Goal: Contribute content

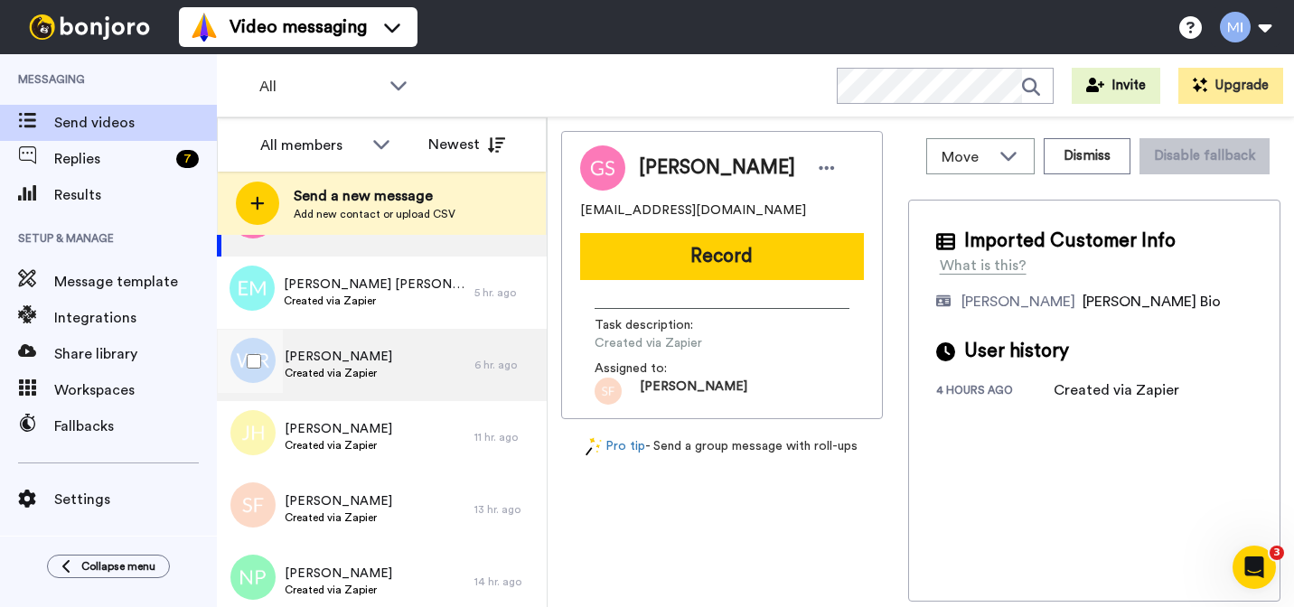
click at [434, 352] on div "[PERSON_NAME] Created via Zapier" at bounding box center [345, 365] width 257 height 72
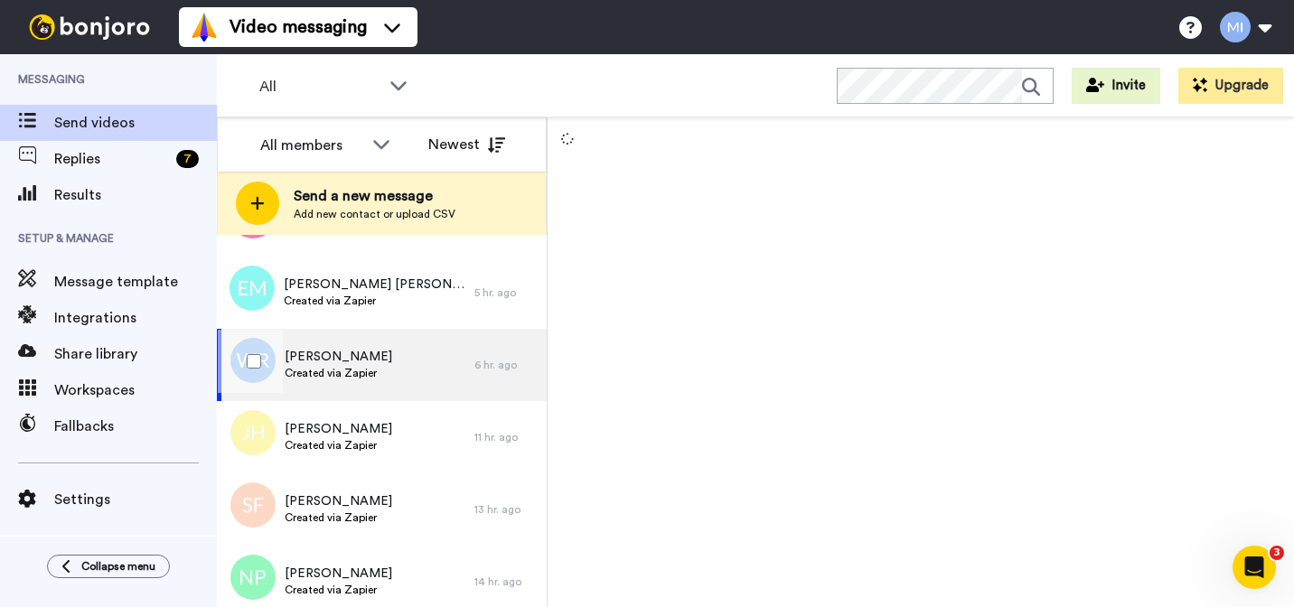
scroll to position [213, 0]
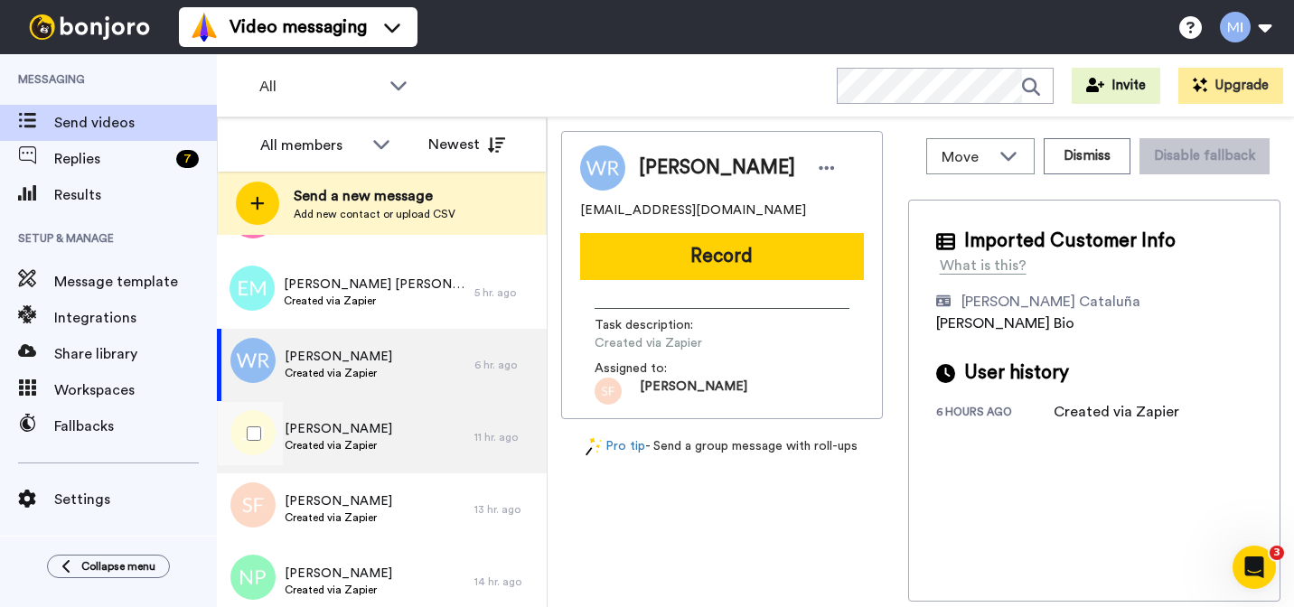
click at [407, 414] on div "[PERSON_NAME] Created via Zapier" at bounding box center [345, 437] width 257 height 72
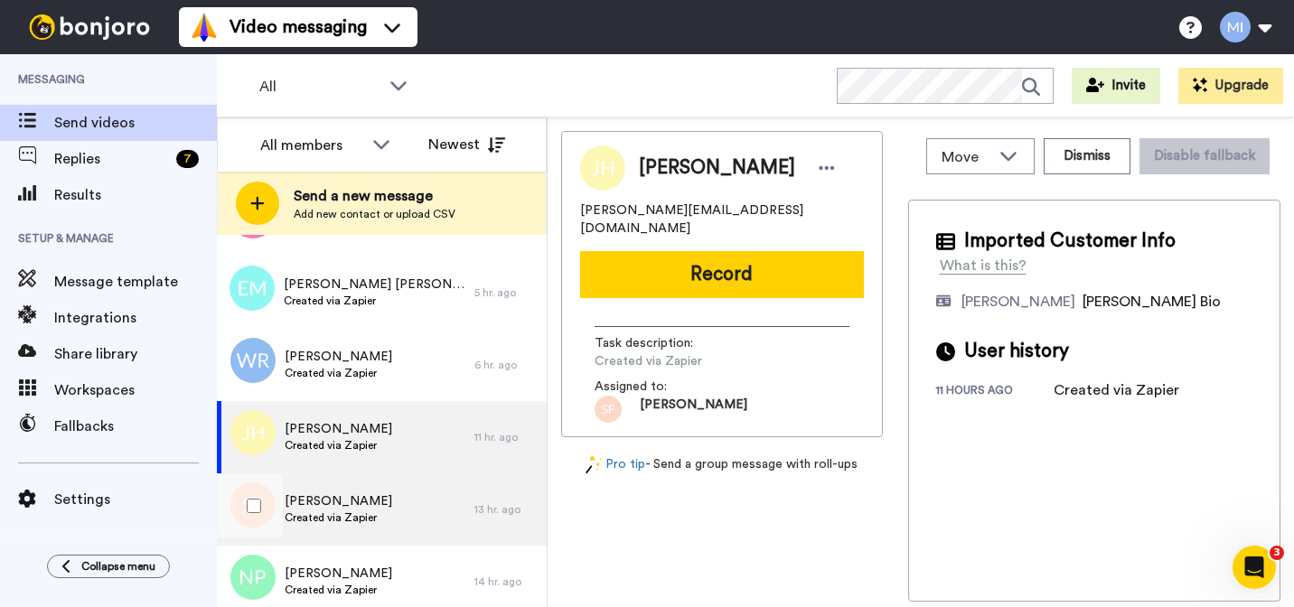
click at [384, 503] on span "[PERSON_NAME]" at bounding box center [339, 501] width 108 height 18
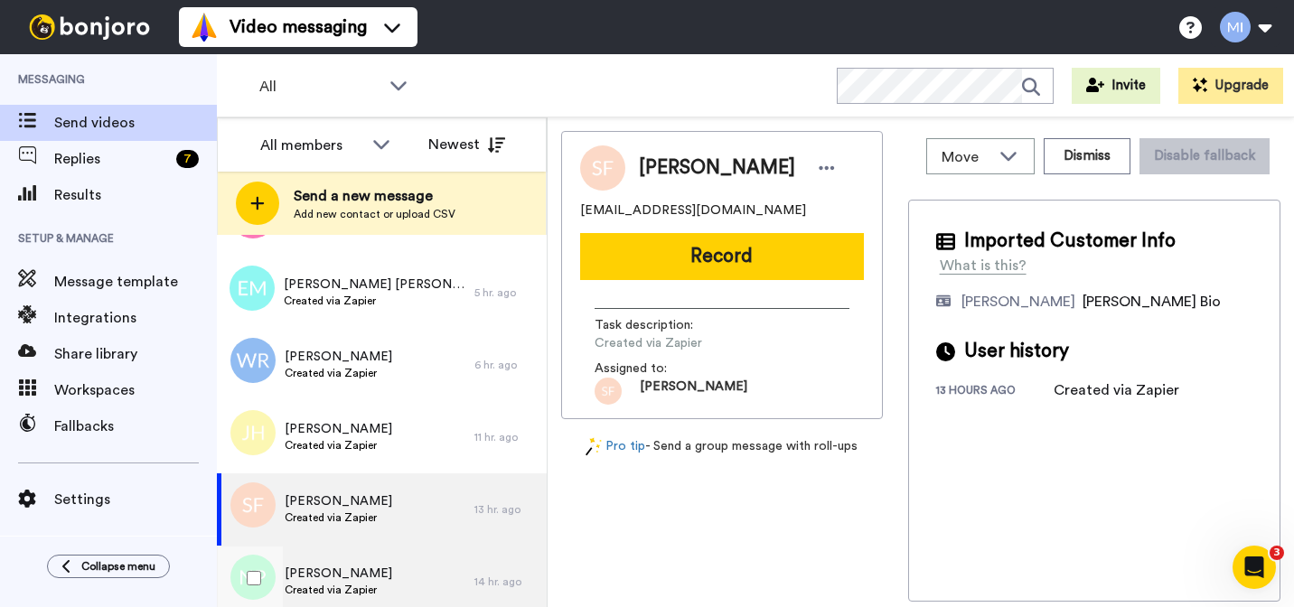
click at [363, 567] on span "[PERSON_NAME]" at bounding box center [339, 574] width 108 height 18
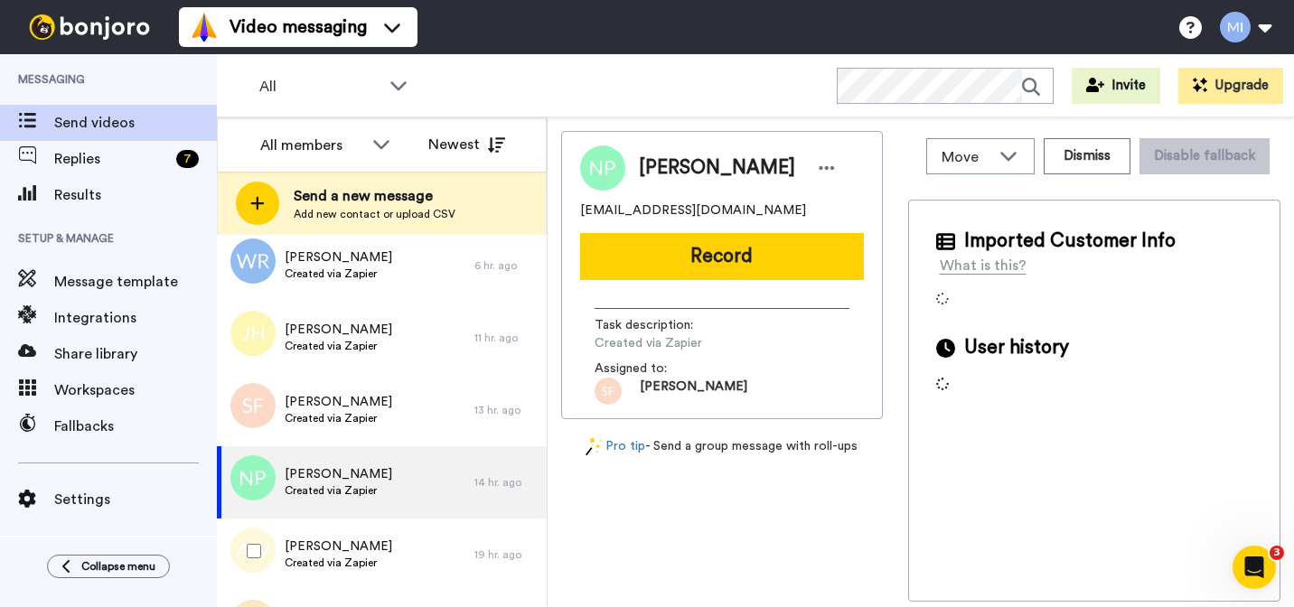
scroll to position [316, 0]
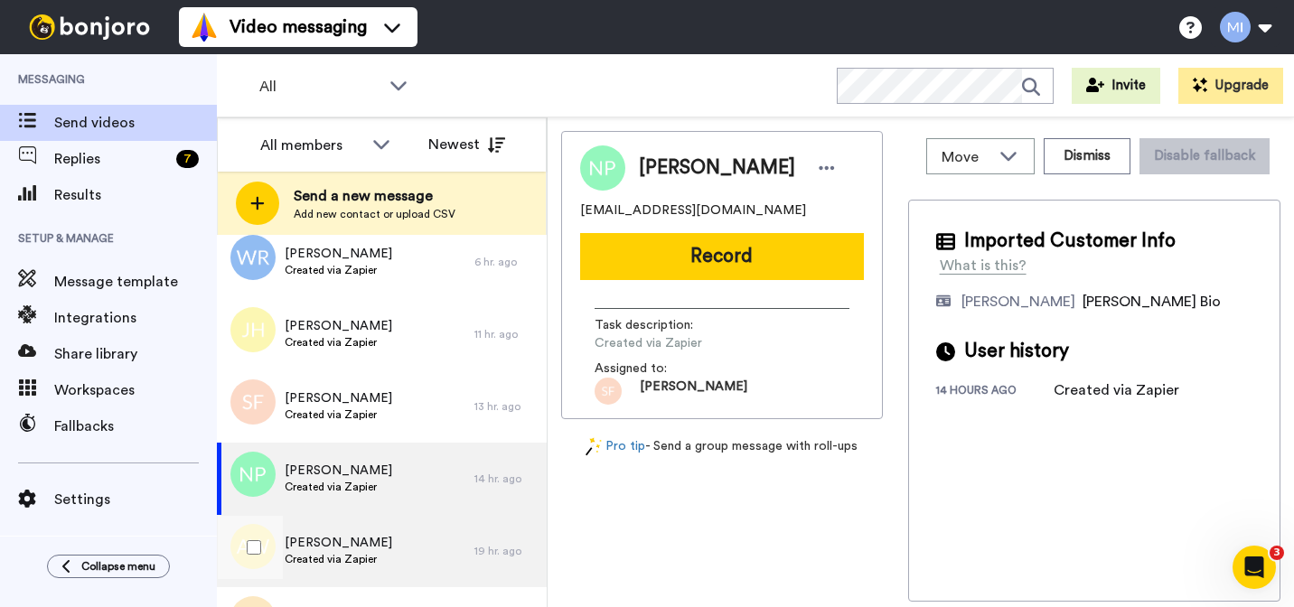
click at [360, 573] on div "[PERSON_NAME] Created via Zapier" at bounding box center [345, 551] width 257 height 72
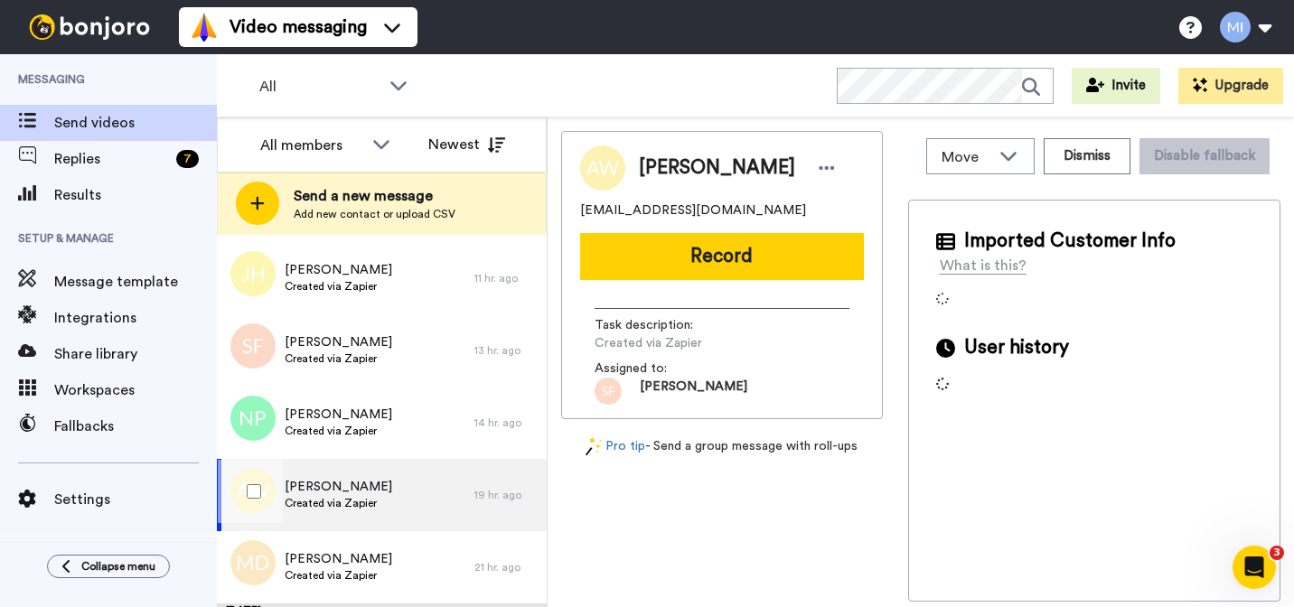
scroll to position [373, 0]
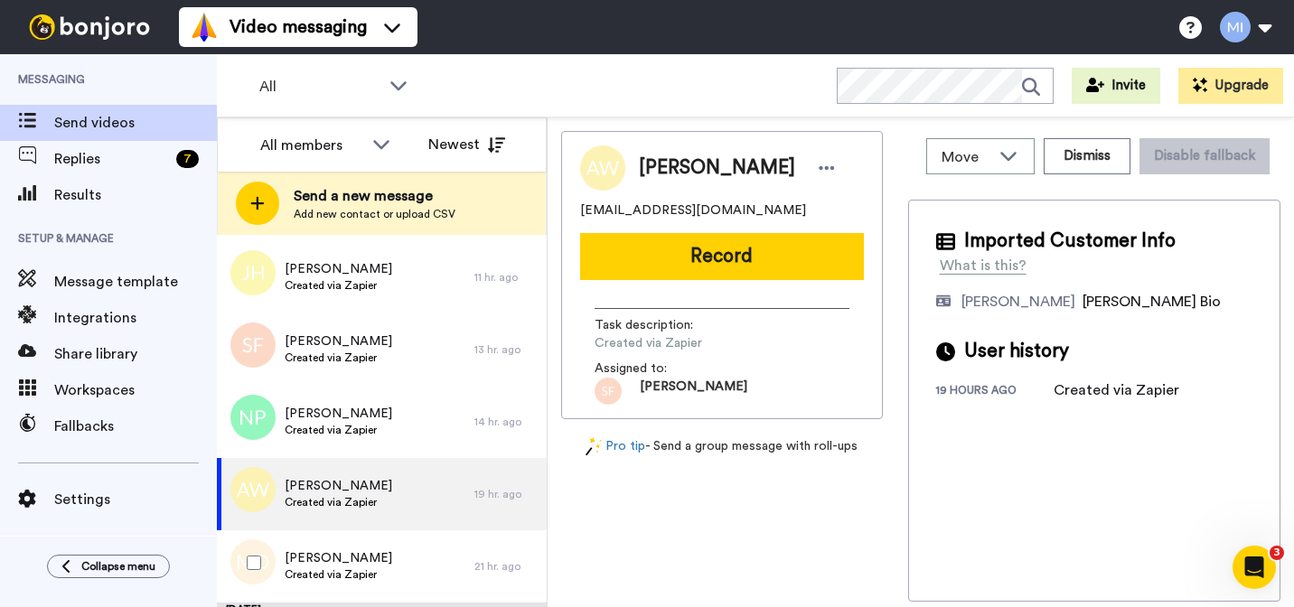
click at [360, 573] on span "Created via Zapier" at bounding box center [339, 574] width 108 height 14
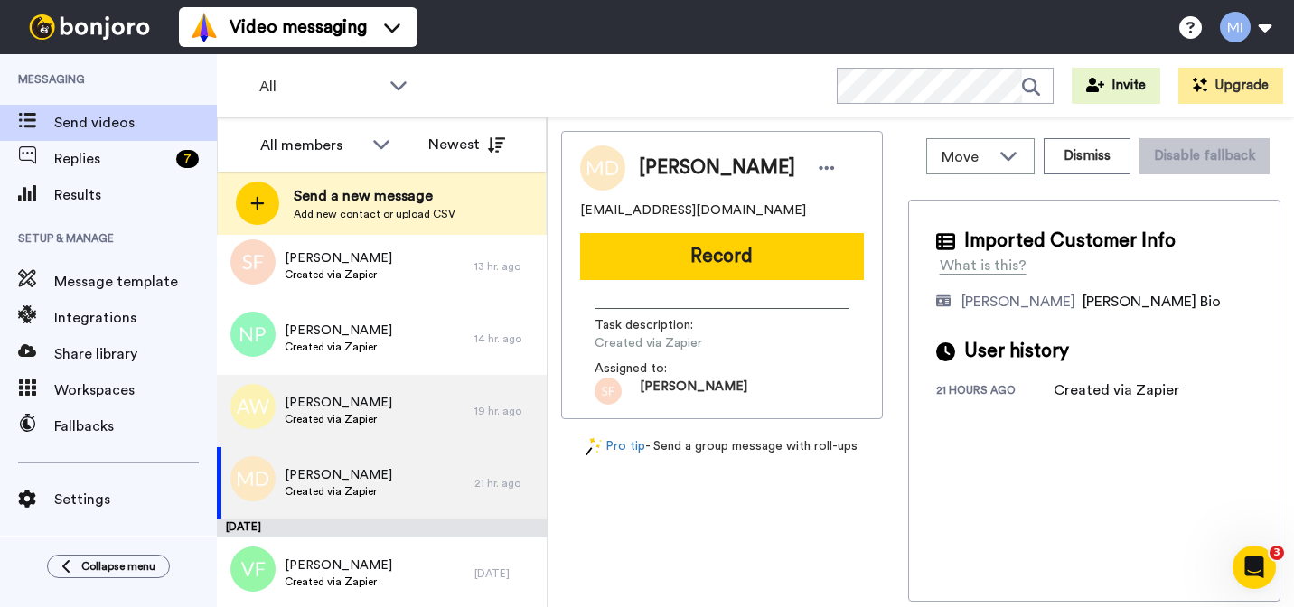
scroll to position [455, 0]
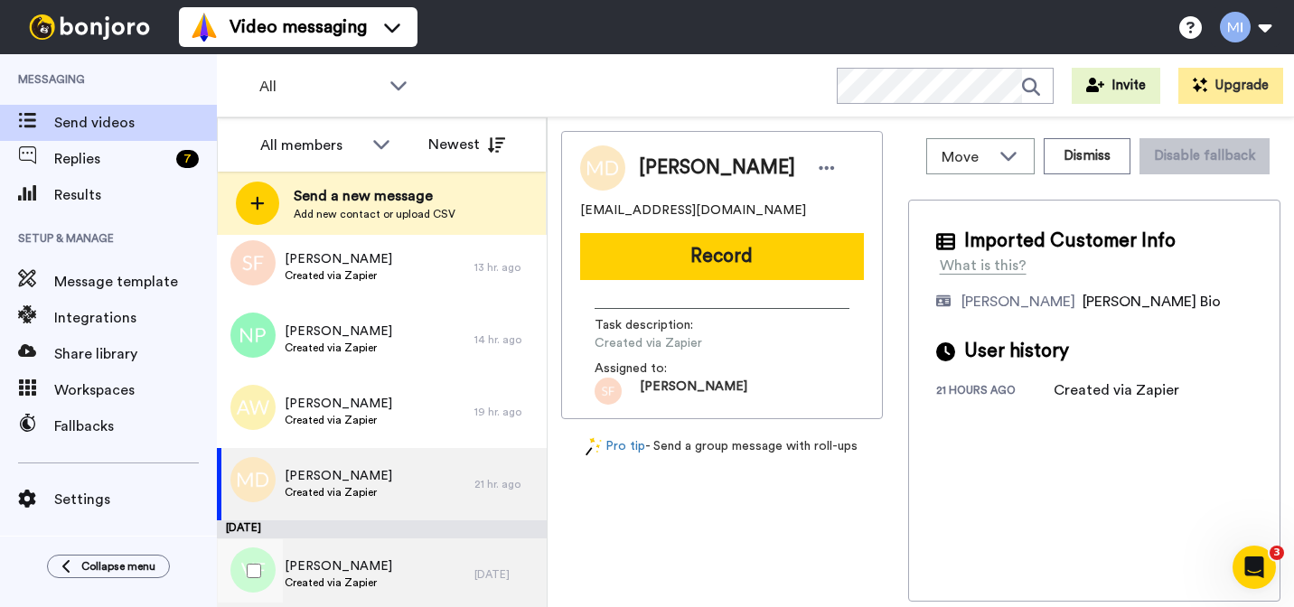
click at [360, 574] on span "[PERSON_NAME]" at bounding box center [339, 566] width 108 height 18
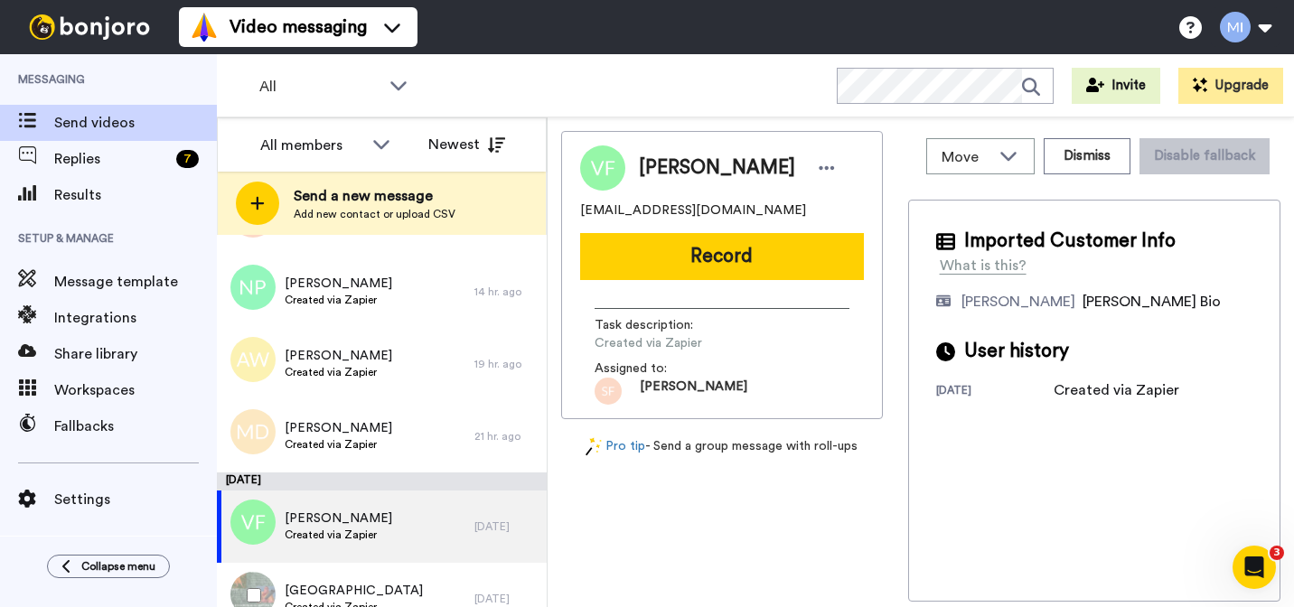
click at [360, 574] on div "Arius Manor Created via Zapier" at bounding box center [345, 599] width 257 height 72
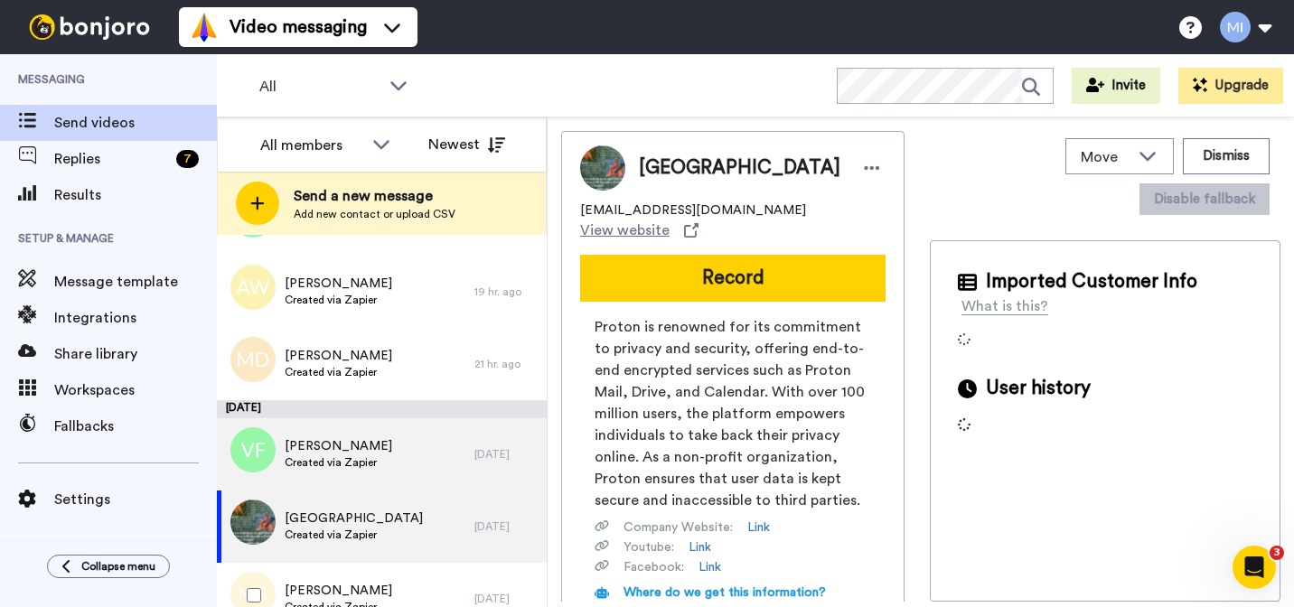
scroll to position [579, 0]
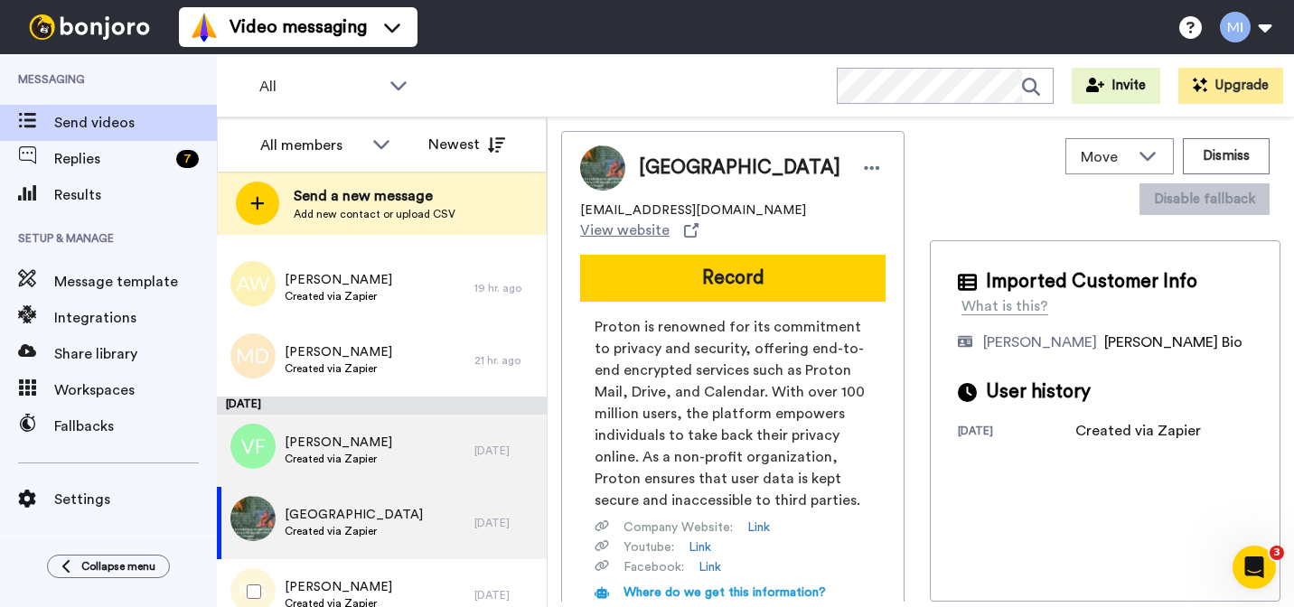
click at [360, 574] on div "[PERSON_NAME] Created via Zapier" at bounding box center [345, 595] width 257 height 72
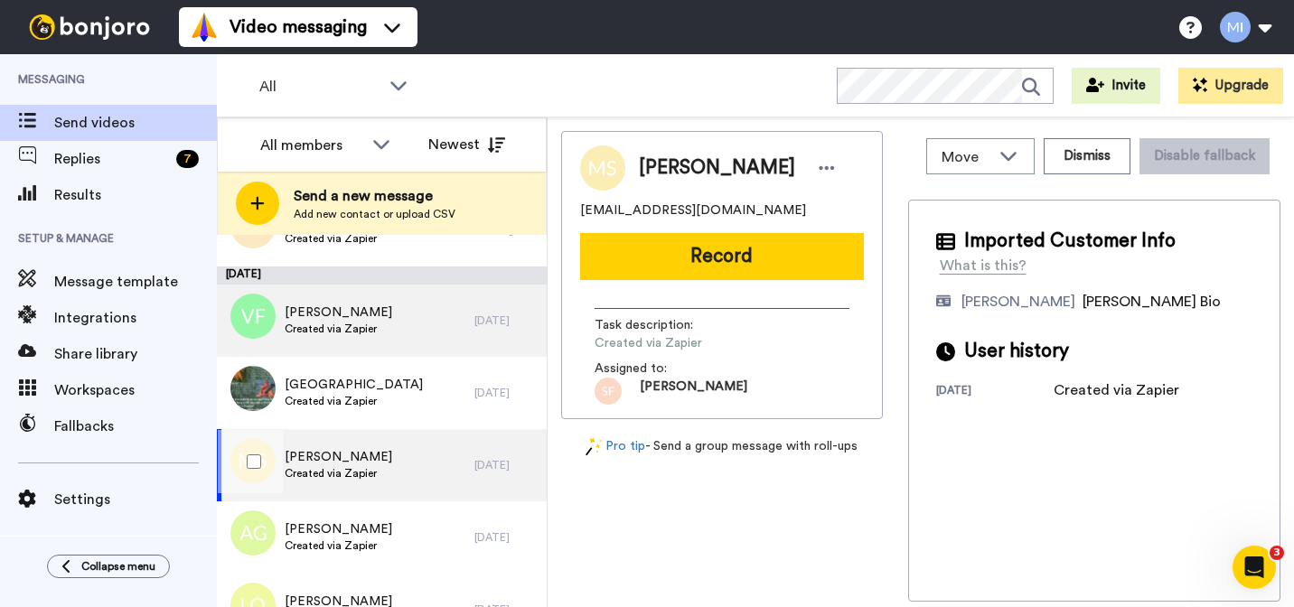
scroll to position [728, 0]
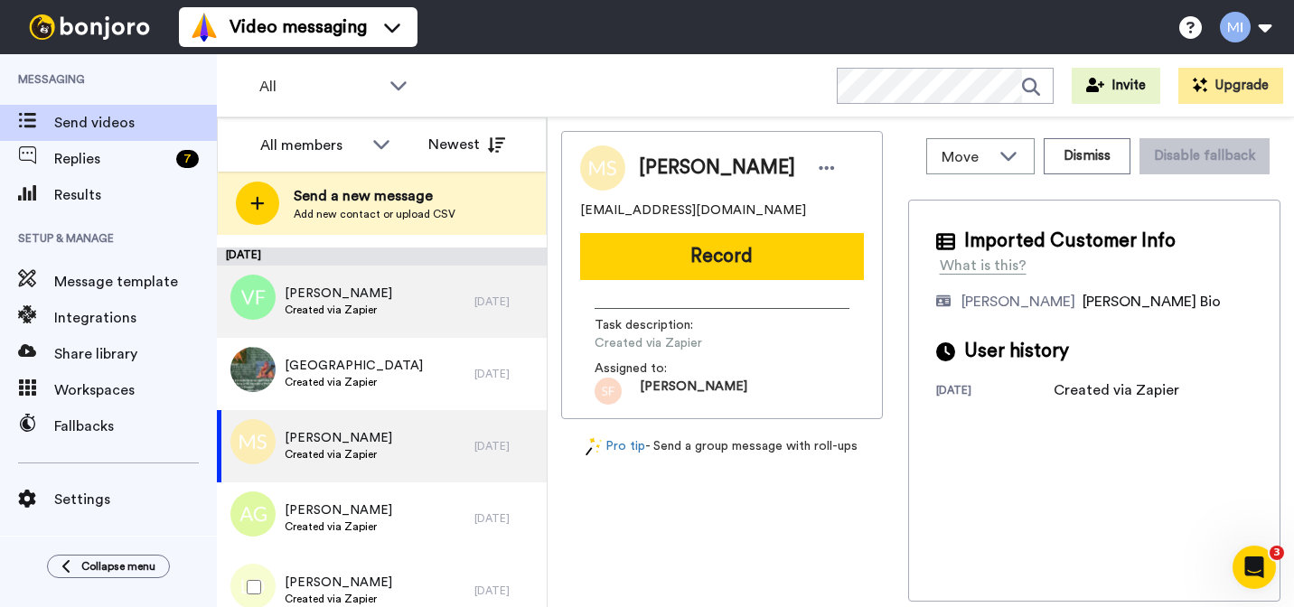
click at [360, 574] on span "[PERSON_NAME]" at bounding box center [339, 583] width 108 height 18
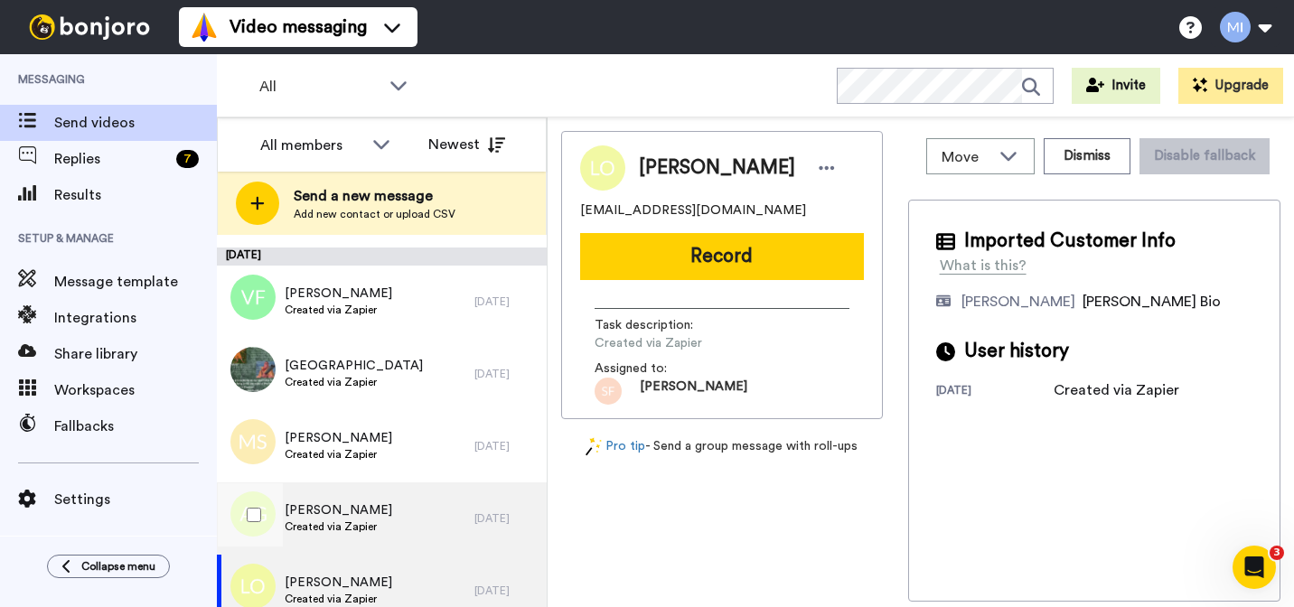
click at [362, 517] on span "[PERSON_NAME]" at bounding box center [339, 510] width 108 height 18
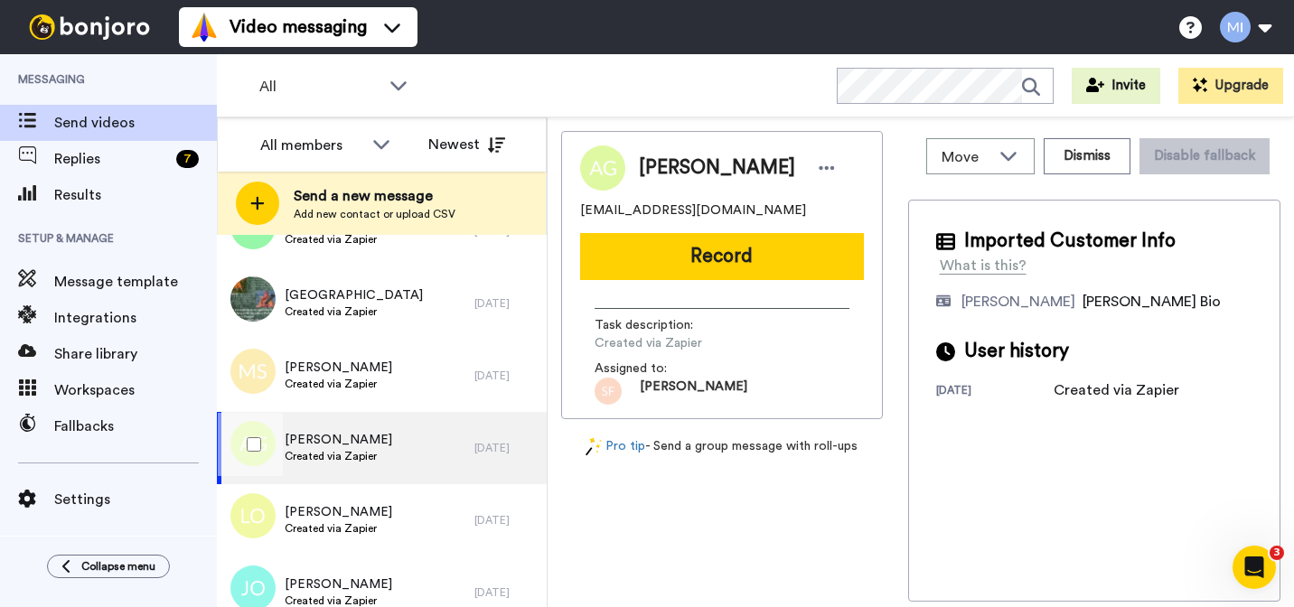
scroll to position [799, 0]
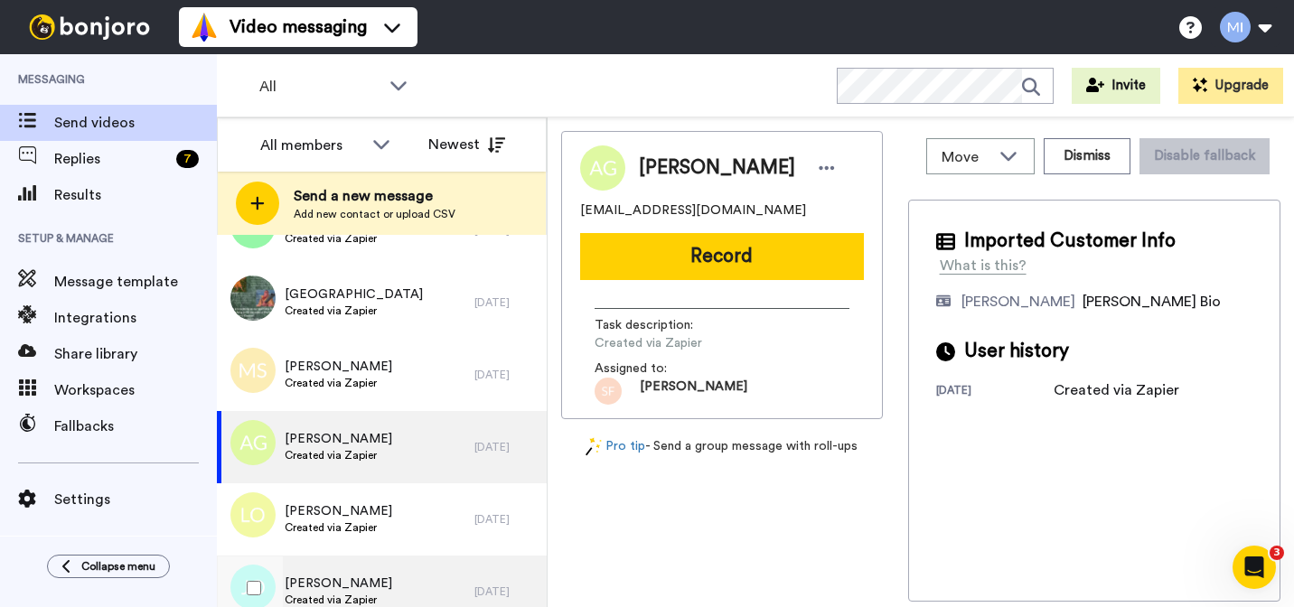
click at [350, 571] on div "[PERSON_NAME] Created via Zapier" at bounding box center [345, 592] width 257 height 72
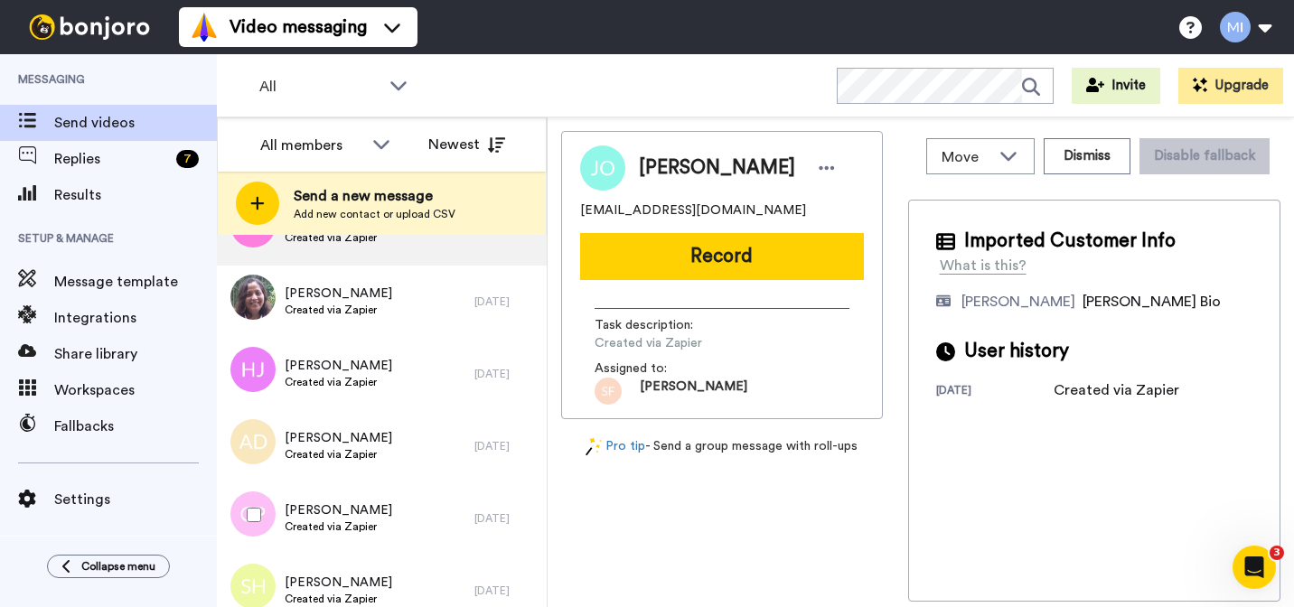
scroll to position [1489, 0]
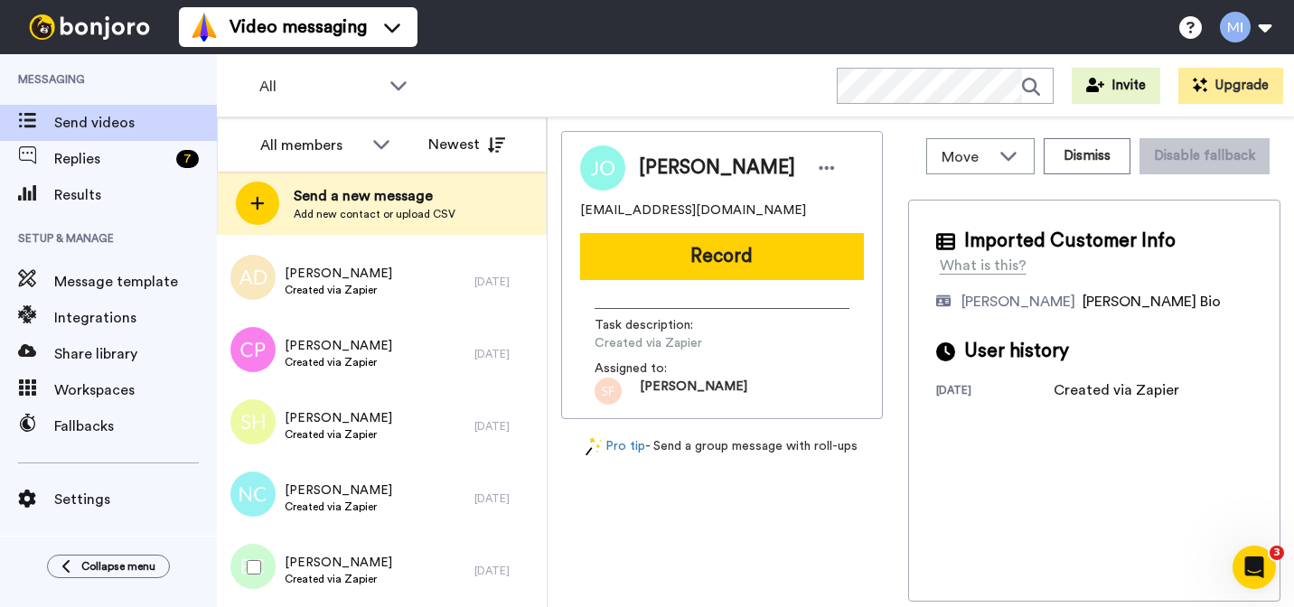
click at [351, 563] on span "[PERSON_NAME]" at bounding box center [339, 563] width 108 height 18
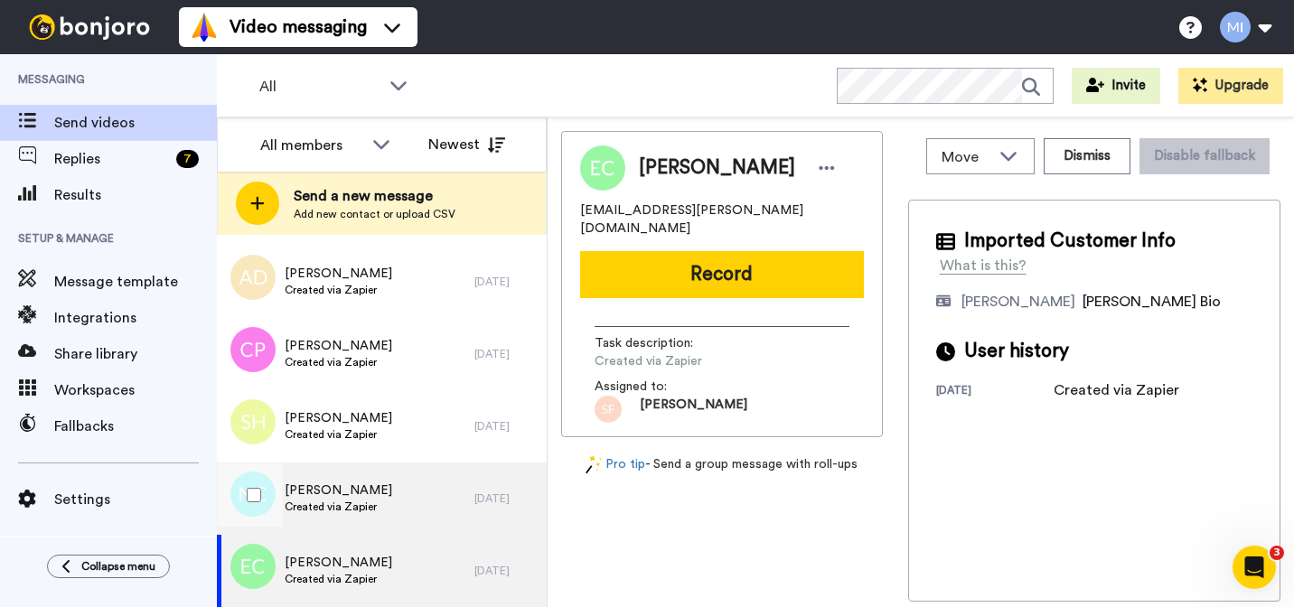
click at [352, 512] on span "Created via Zapier" at bounding box center [339, 507] width 108 height 14
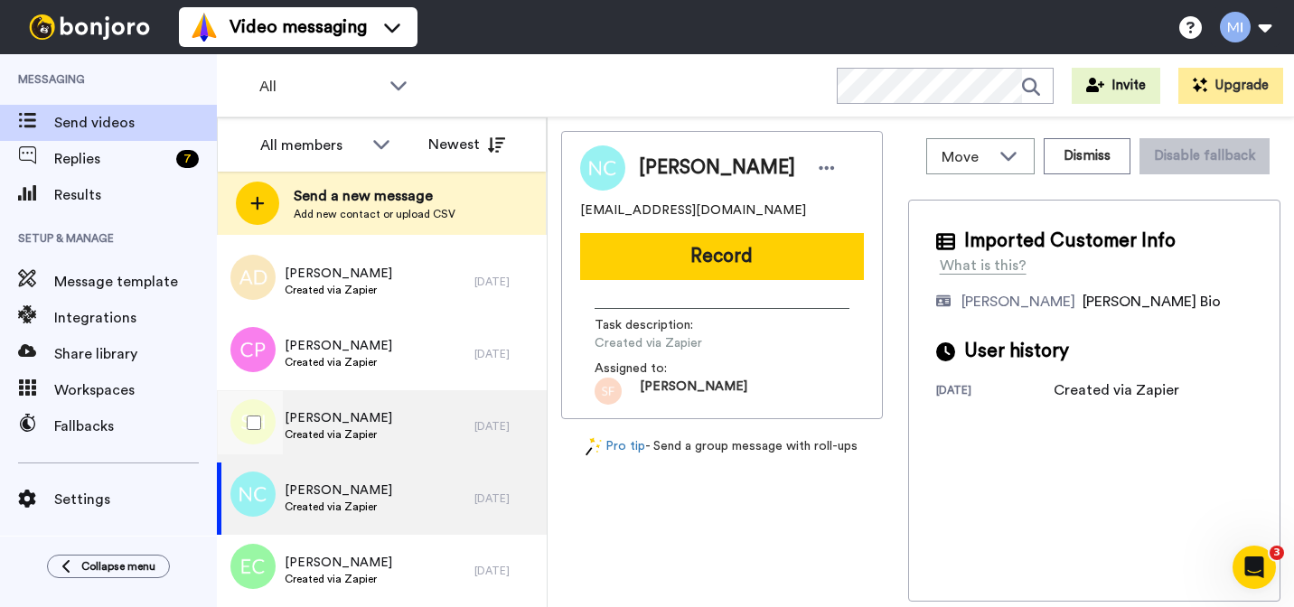
click at [367, 448] on div "[PERSON_NAME] Created via Zapier" at bounding box center [345, 426] width 257 height 72
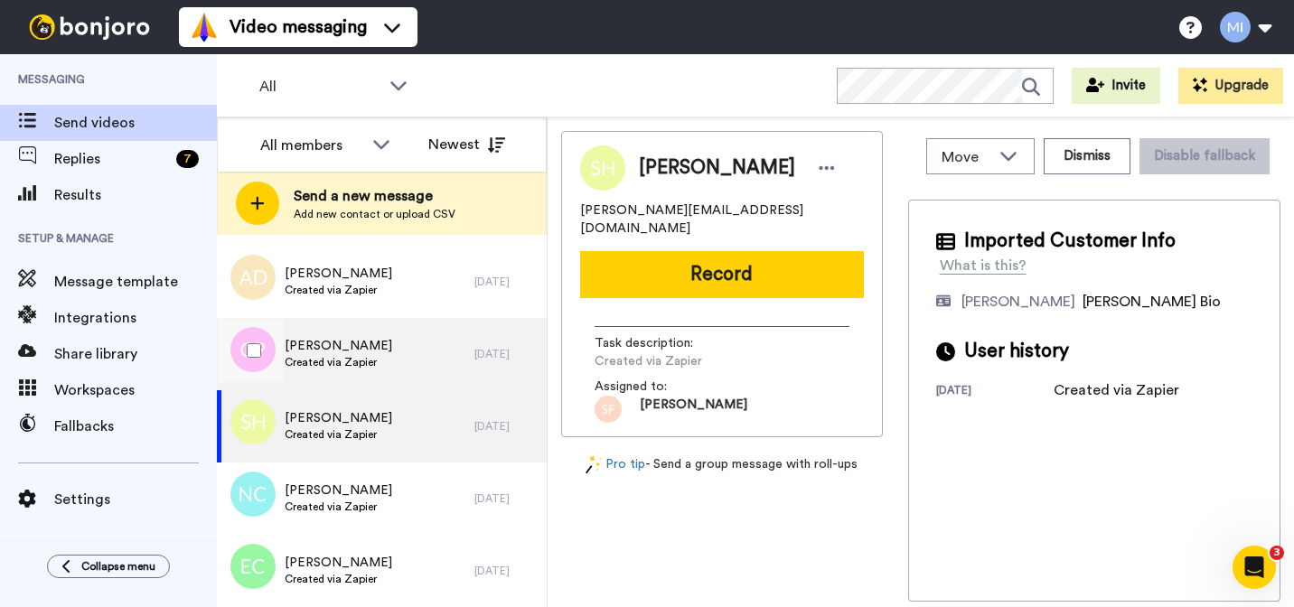
click at [394, 339] on div "[PERSON_NAME] Created via Zapier" at bounding box center [345, 354] width 257 height 72
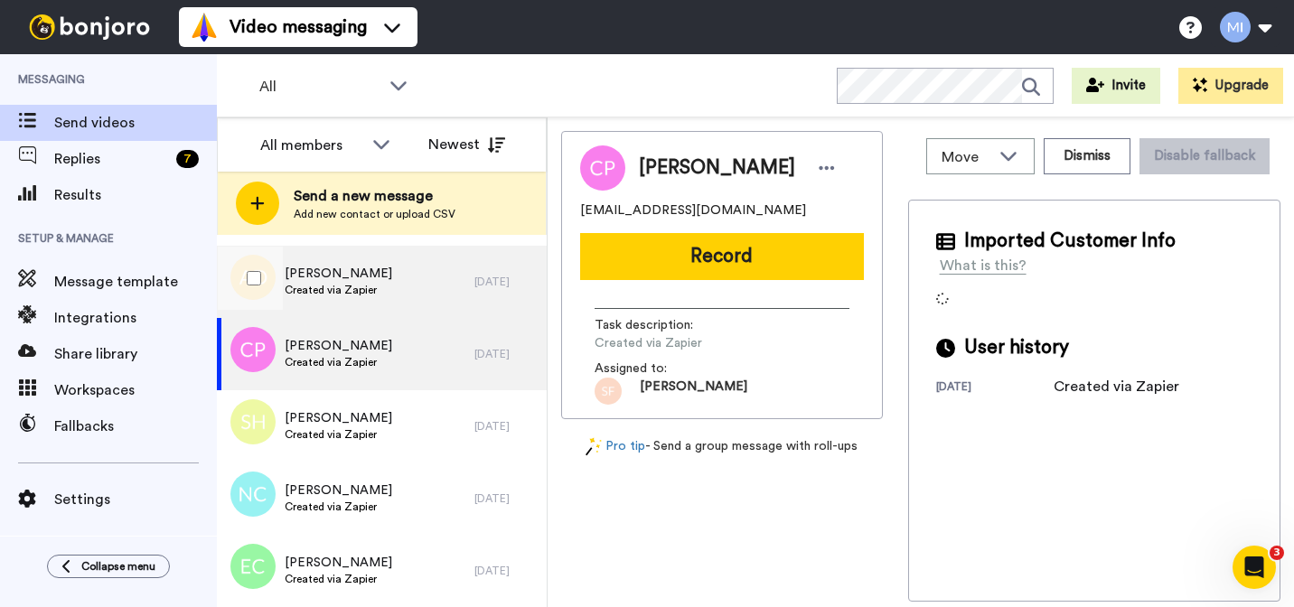
click at [394, 295] on div "[PERSON_NAME] Created via Zapier" at bounding box center [345, 282] width 257 height 72
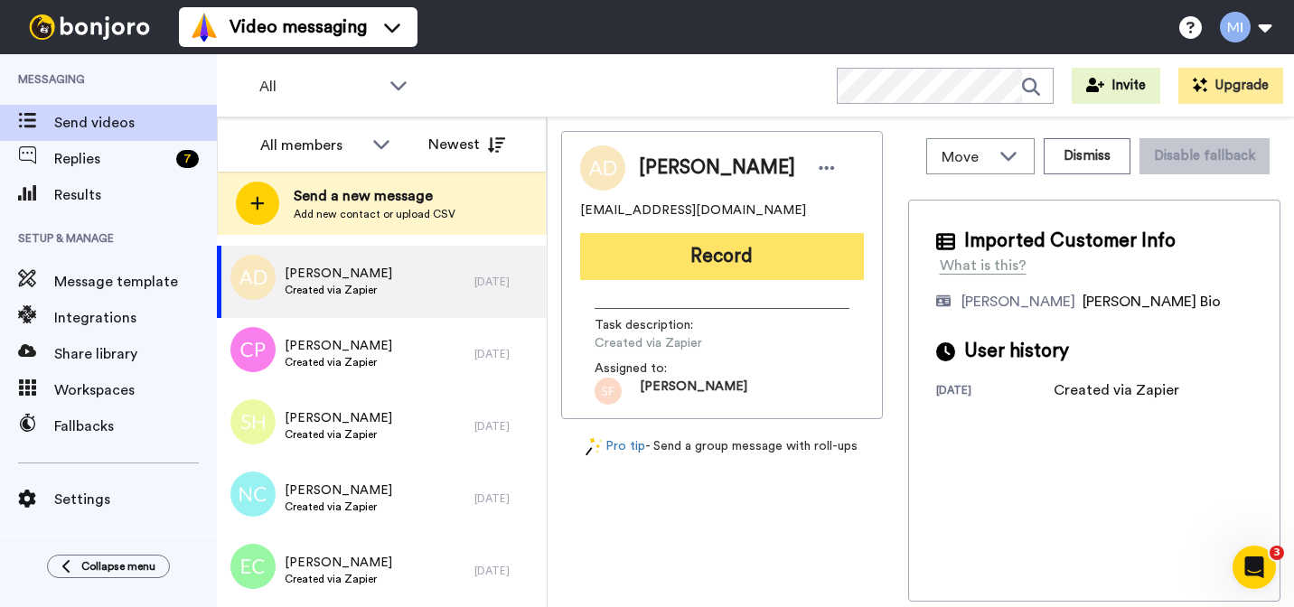
click at [806, 276] on button "Record" at bounding box center [722, 256] width 284 height 47
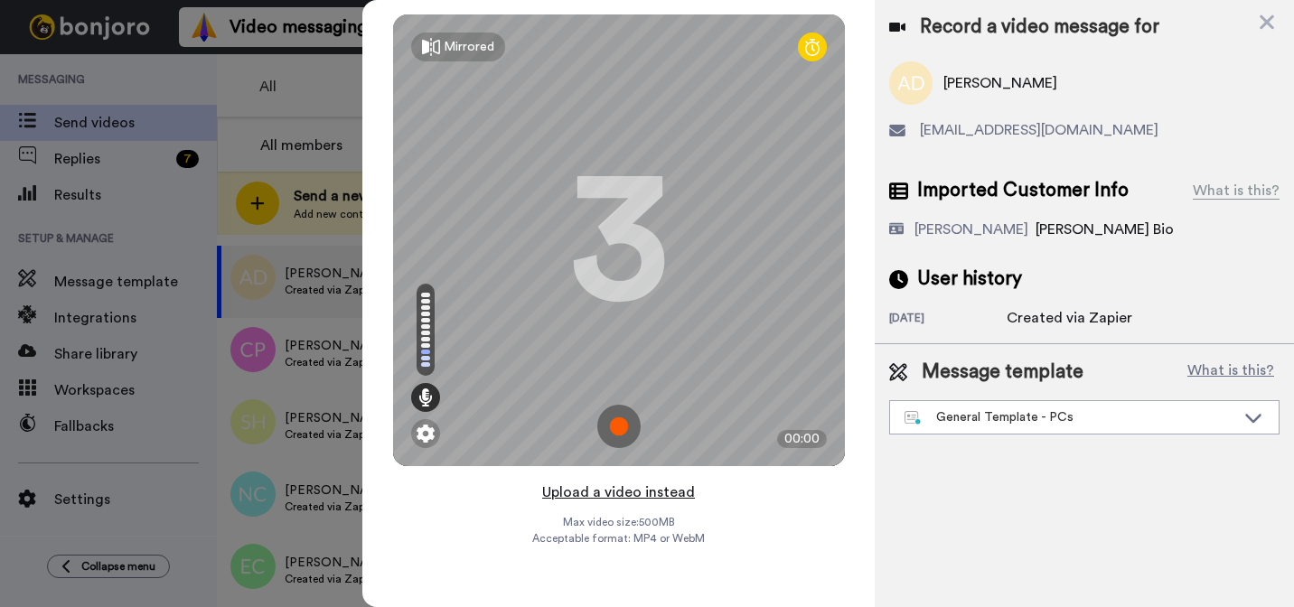
click at [645, 490] on button "Upload a video instead" at bounding box center [619, 492] width 164 height 23
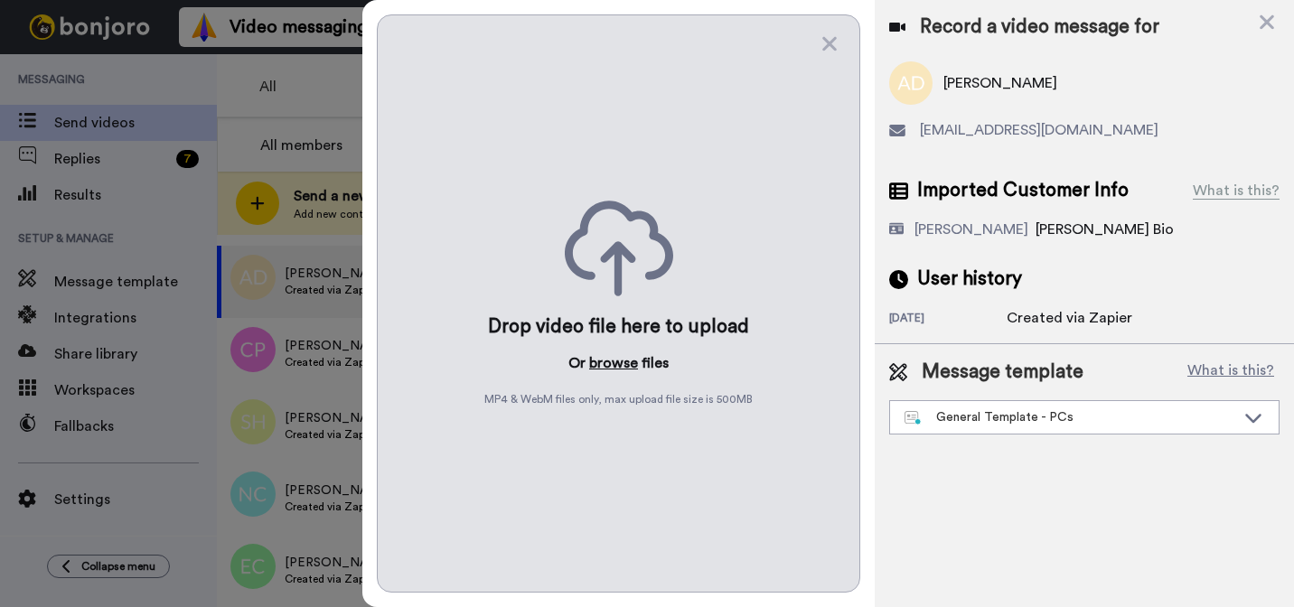
click at [629, 371] on button "browse" at bounding box center [613, 363] width 49 height 22
